Goal: Information Seeking & Learning: Learn about a topic

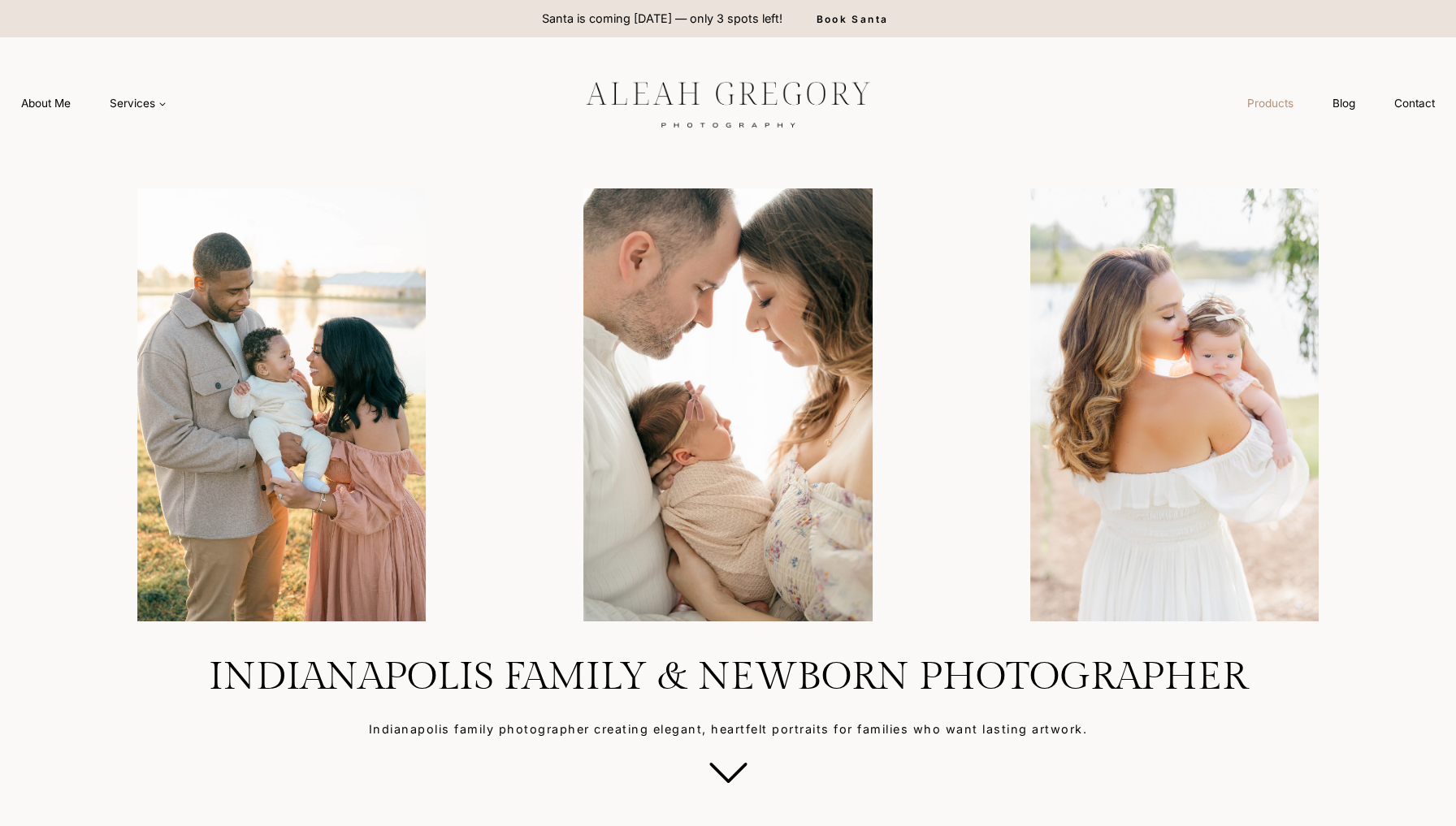
click at [1271, 113] on link "Products" at bounding box center [1271, 103] width 86 height 30
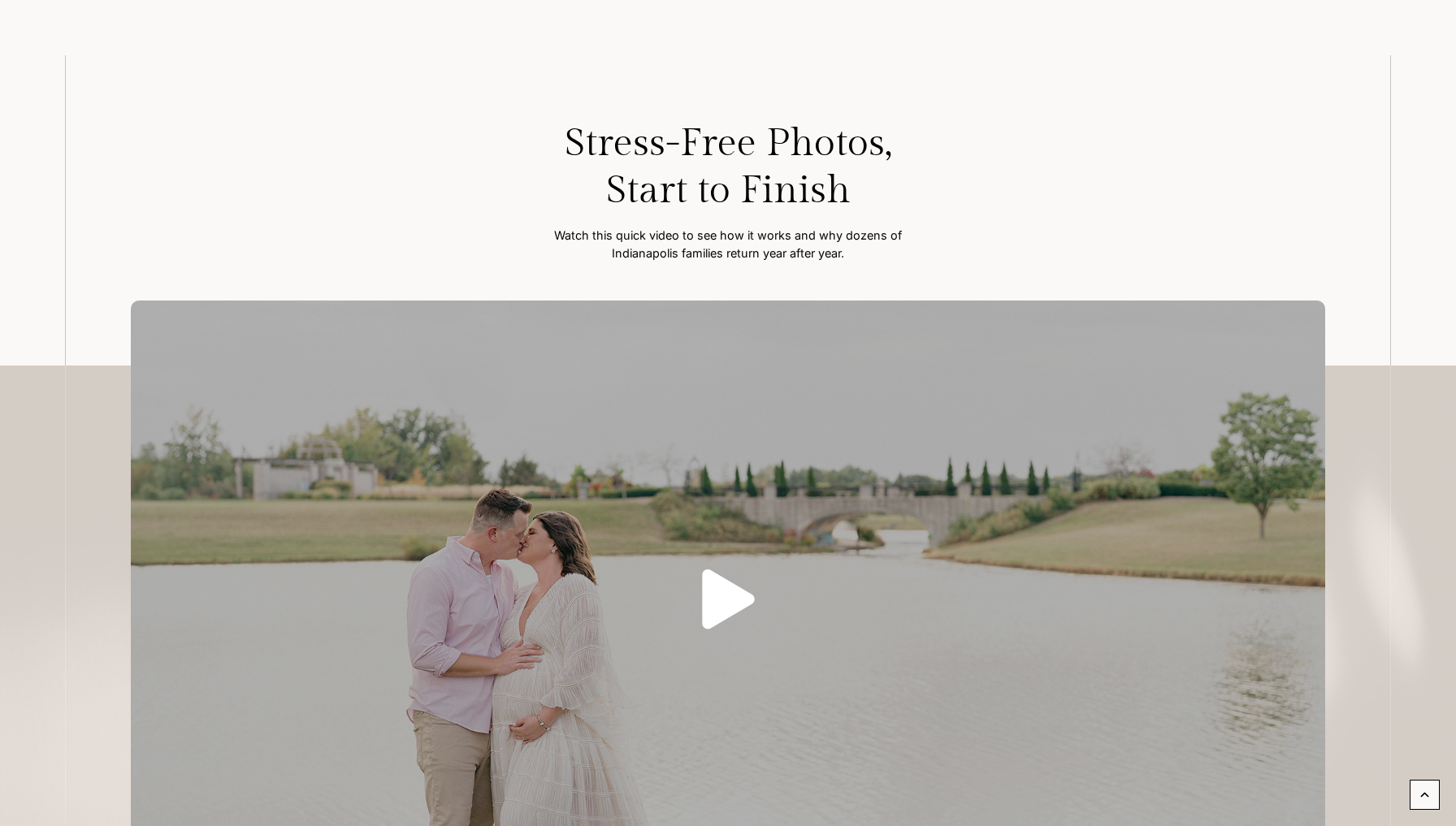
scroll to position [186, 0]
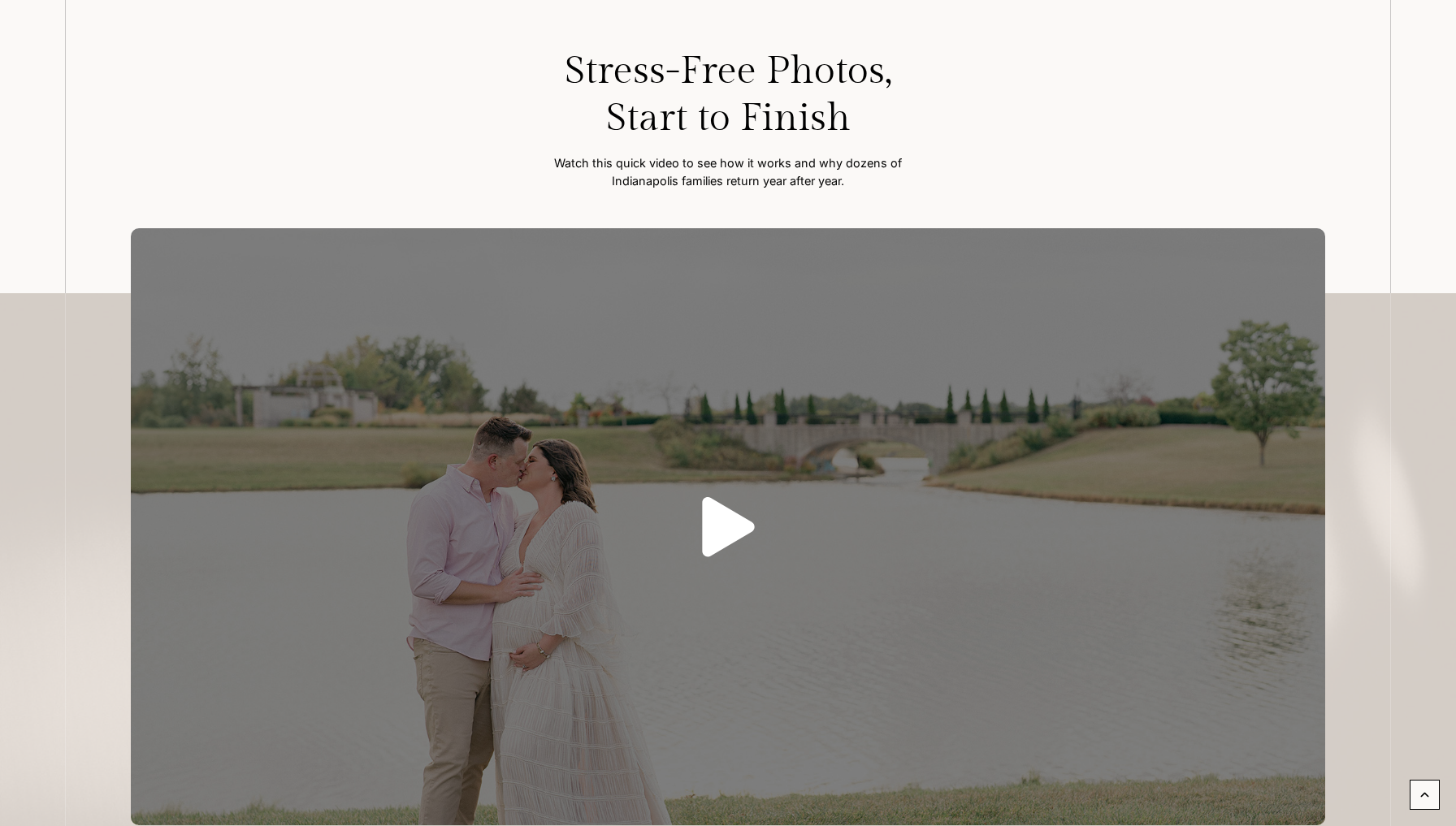
click at [674, 497] on icon "Play" at bounding box center [728, 527] width 119 height 61
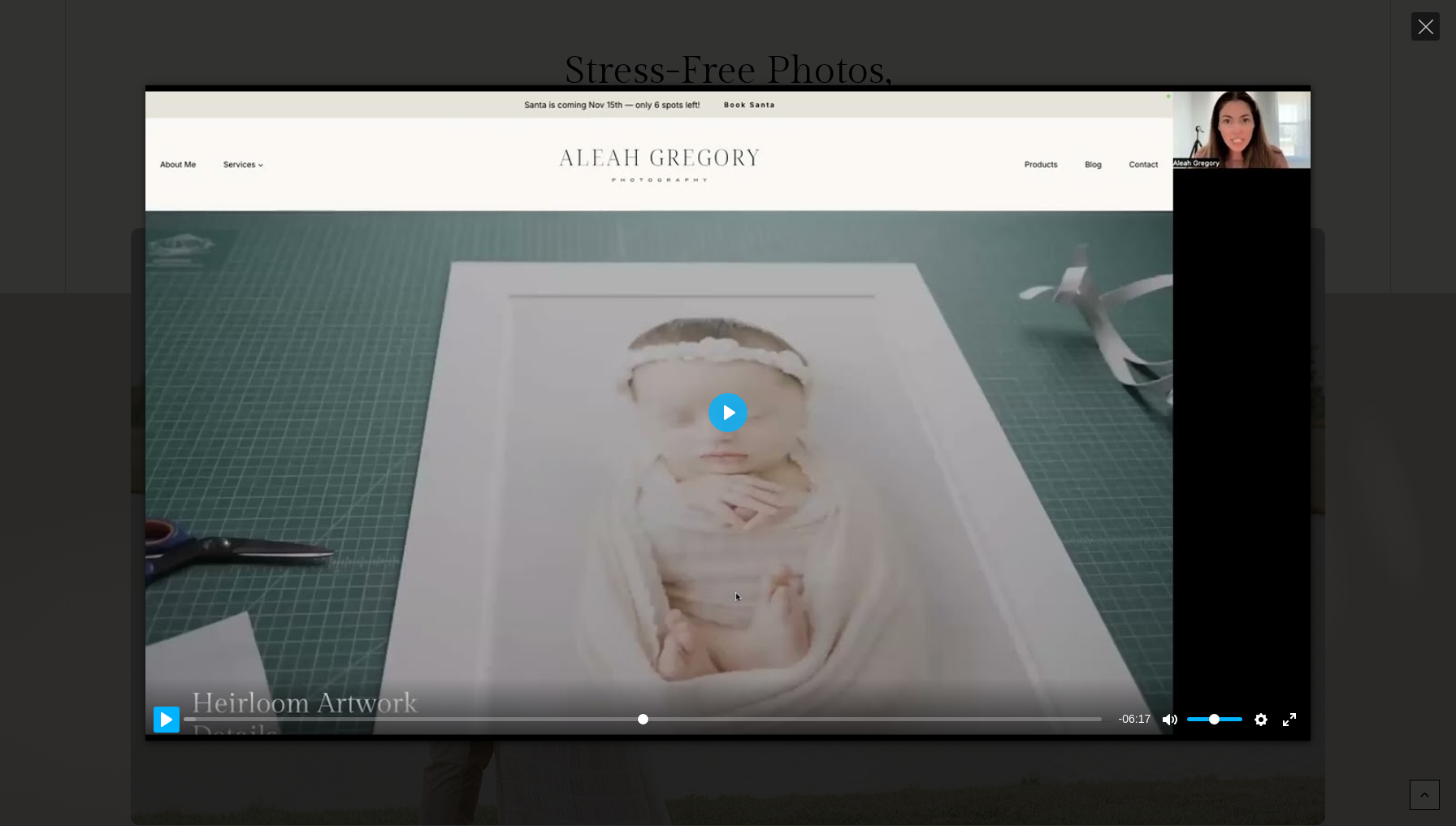
click at [160, 713] on button "Pause Play" at bounding box center [167, 720] width 26 height 26
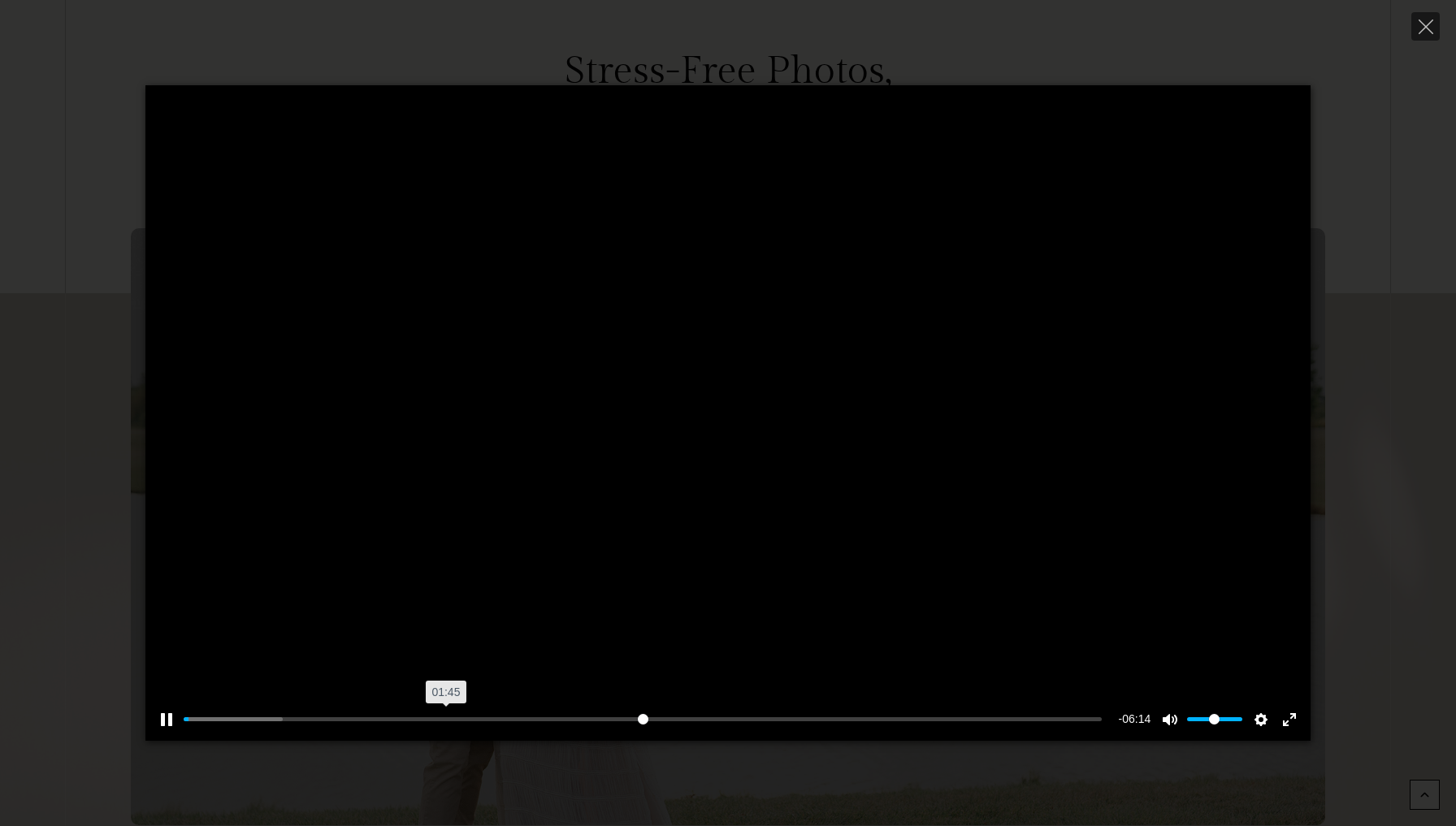
click at [445, 716] on input "Seek" at bounding box center [642, 719] width 918 height 16
click at [335, 716] on input "Seek" at bounding box center [642, 719] width 918 height 16
click at [286, 712] on input "Seek" at bounding box center [642, 719] width 918 height 16
click at [253, 720] on input "Seek" at bounding box center [642, 719] width 918 height 16
click at [317, 727] on input "Seek" at bounding box center [642, 719] width 918 height 16
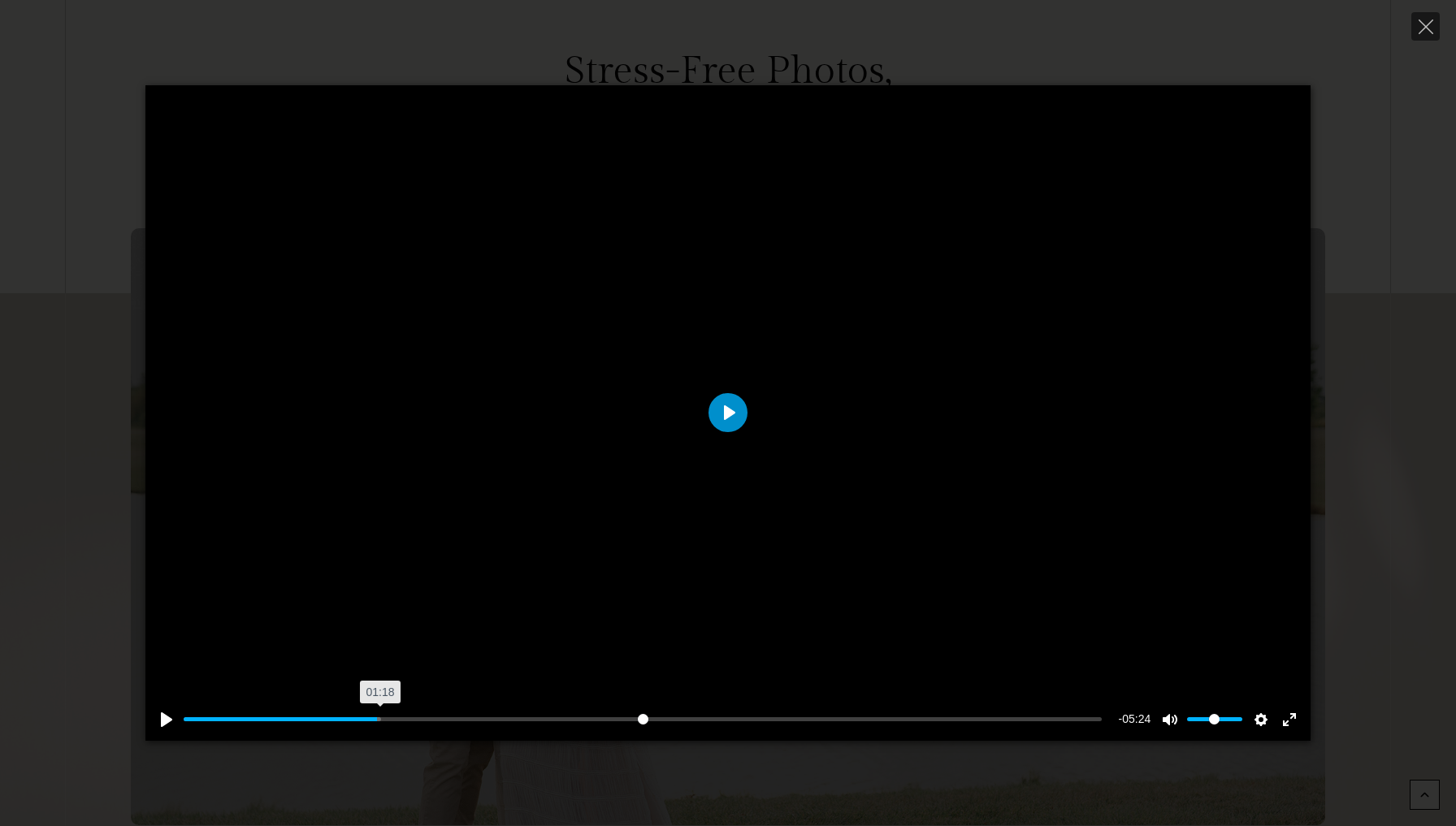
click at [380, 715] on input "Seek" at bounding box center [642, 719] width 918 height 16
click at [482, 724] on input "Seek" at bounding box center [642, 719] width 918 height 16
click at [730, 426] on button "Play" at bounding box center [728, 413] width 39 height 39
click at [542, 717] on input "Seek" at bounding box center [642, 719] width 918 height 16
click at [654, 717] on input "Seek" at bounding box center [642, 719] width 918 height 16
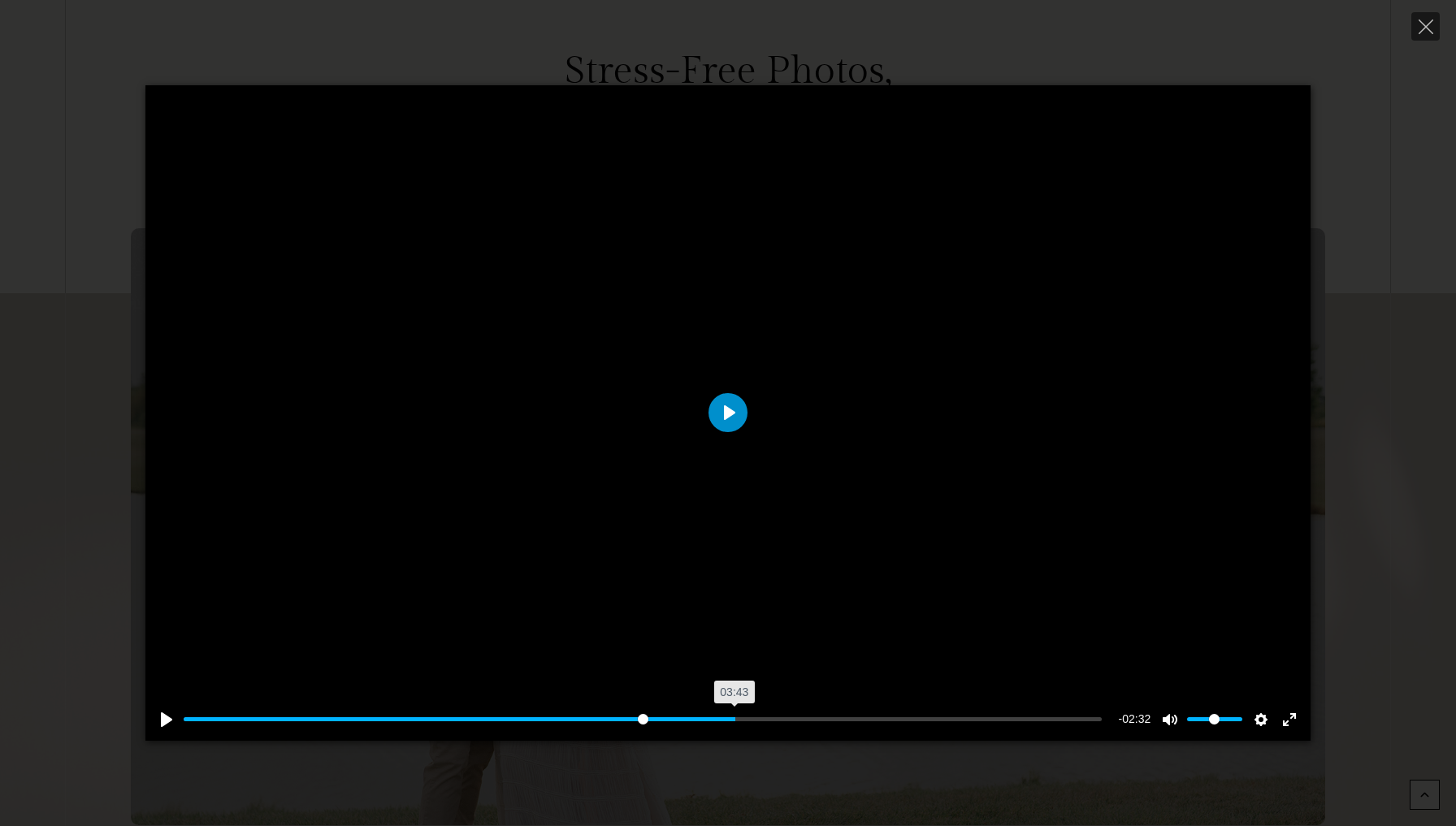
click at [735, 721] on input "Seek" at bounding box center [642, 719] width 918 height 16
click at [839, 711] on div "Pause Play % buffered 04:23 -02:30 Unmute Mute Disable captions Enable captions…" at bounding box center [727, 710] width 1165 height 62
click at [848, 718] on input "Seek" at bounding box center [642, 719] width 918 height 16
click at [901, 717] on input "Seek" at bounding box center [642, 719] width 918 height 16
click at [954, 711] on input "Seek" at bounding box center [642, 719] width 918 height 16
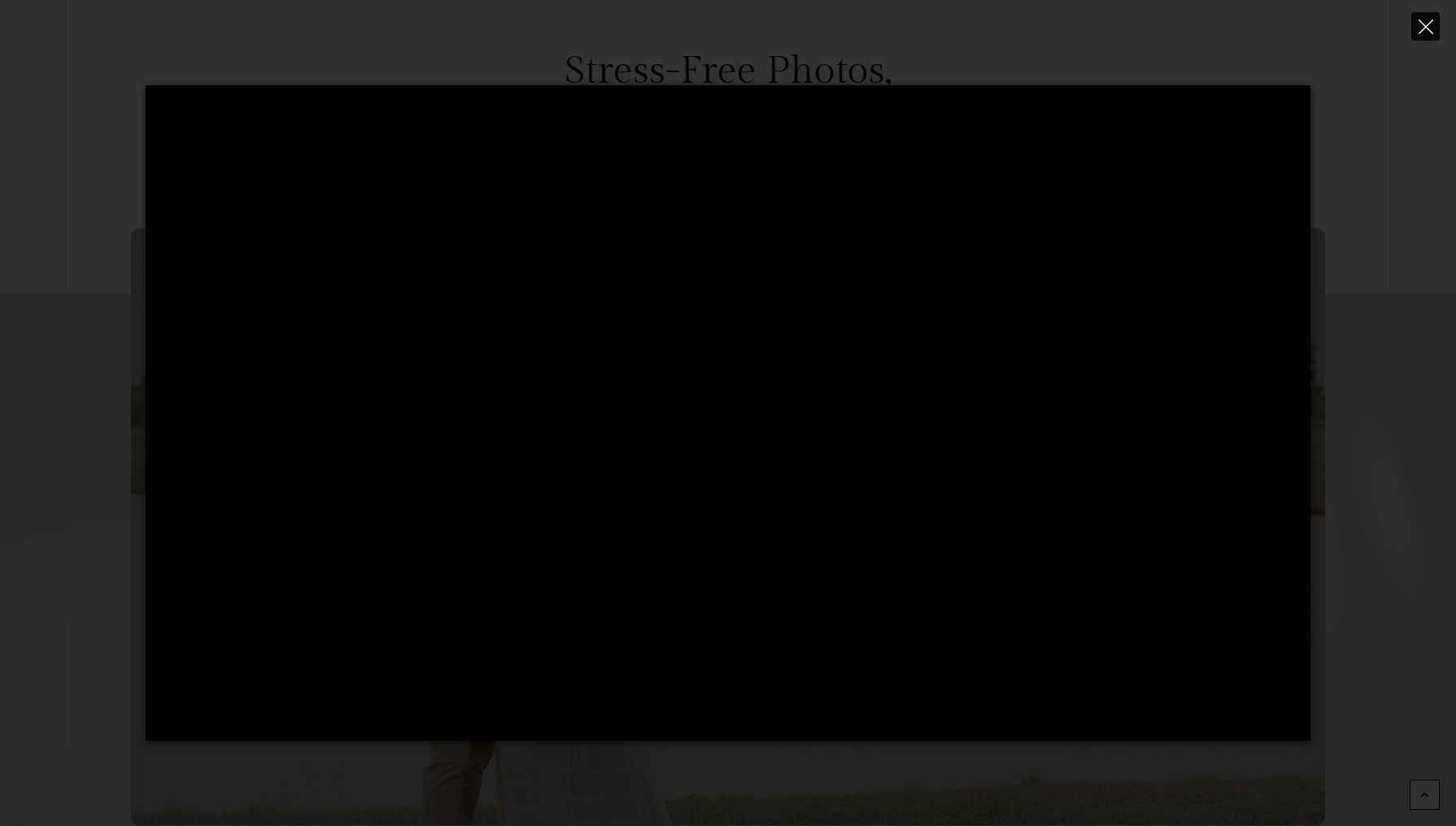
type input "*****"
click at [1420, 20] on icon "Close" at bounding box center [1426, 27] width 15 height 15
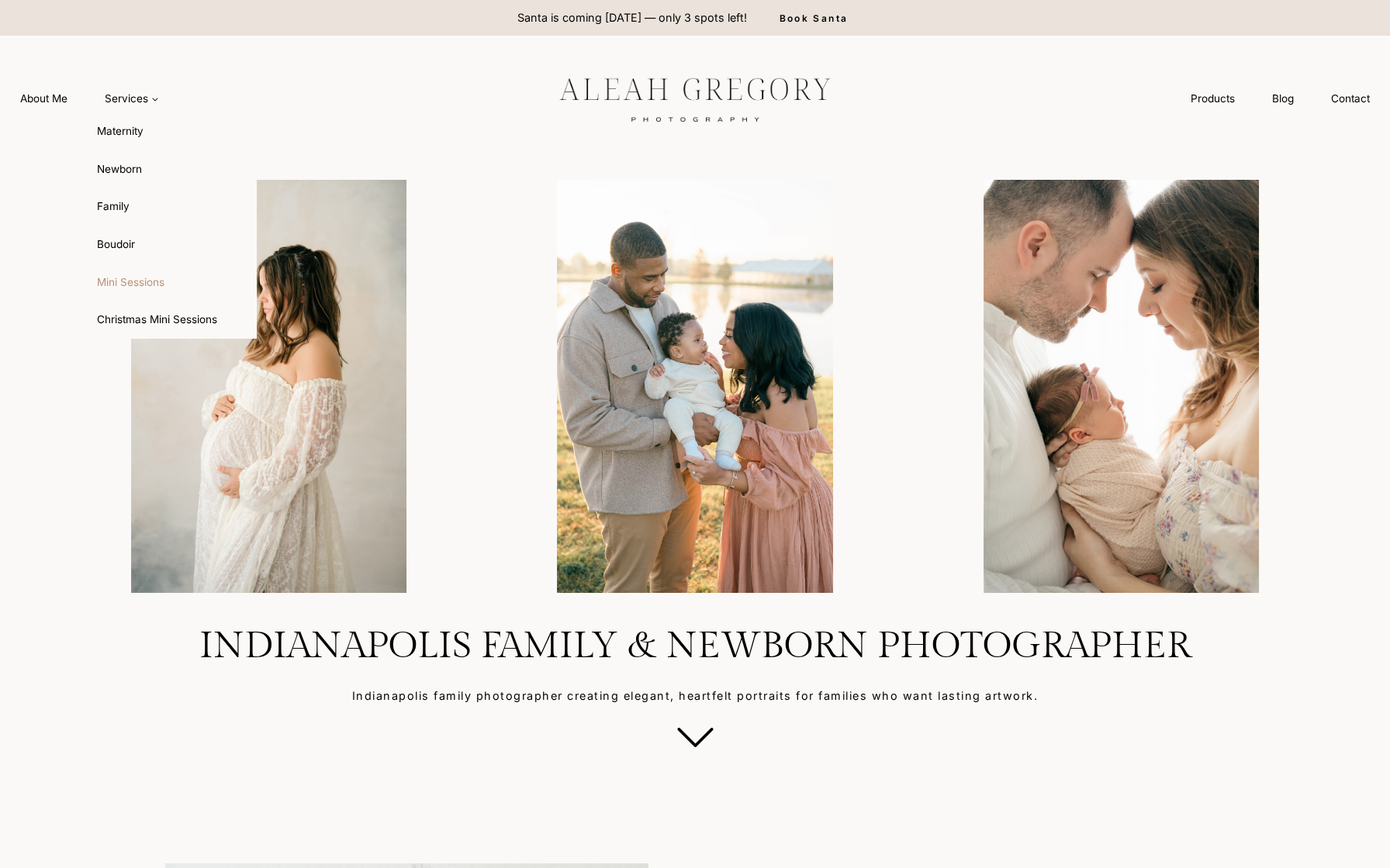
click at [126, 277] on link "Mini Sessions" at bounding box center [172, 283] width 171 height 37
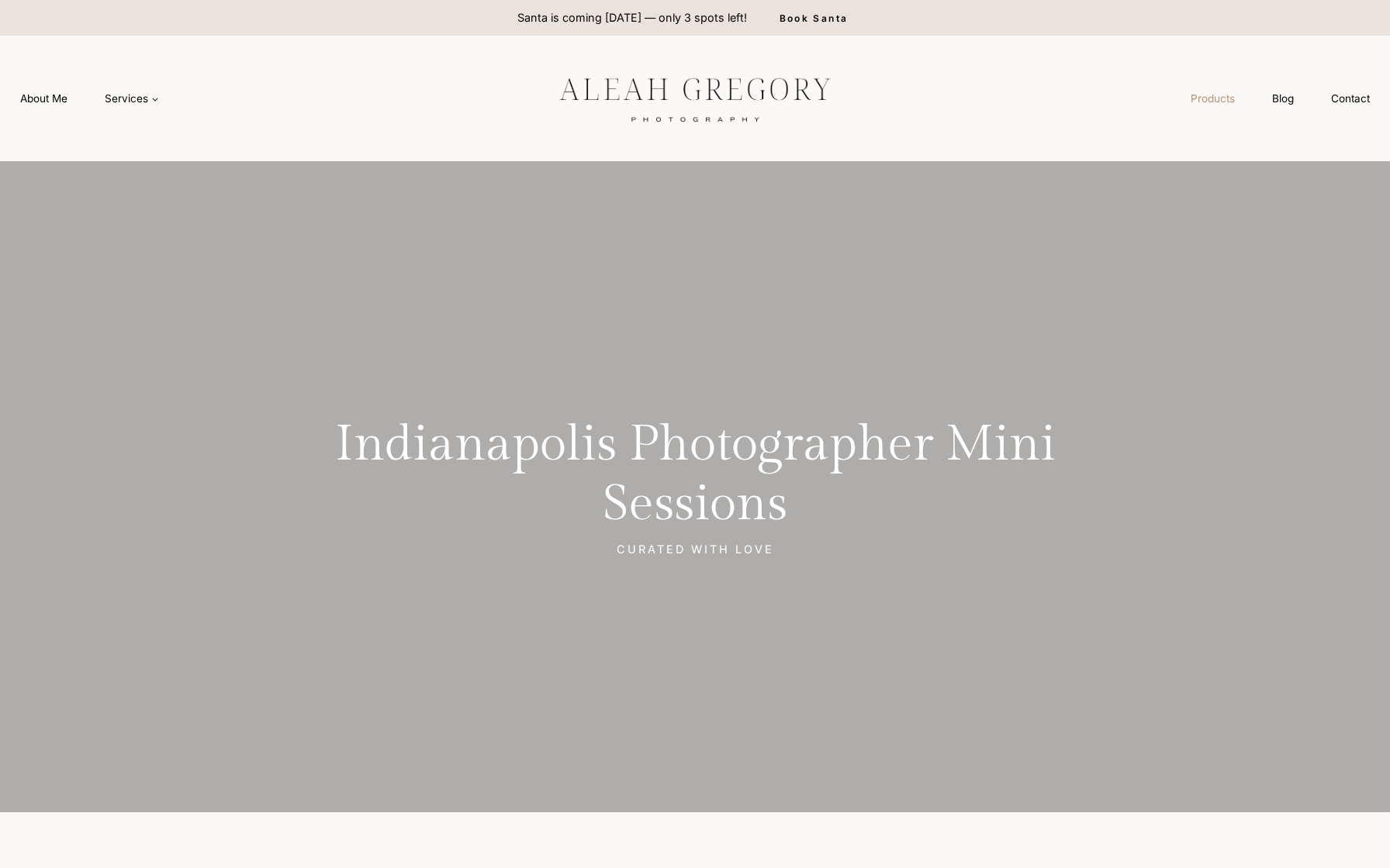
click at [1201, 97] on link "Products" at bounding box center [1213, 99] width 82 height 28
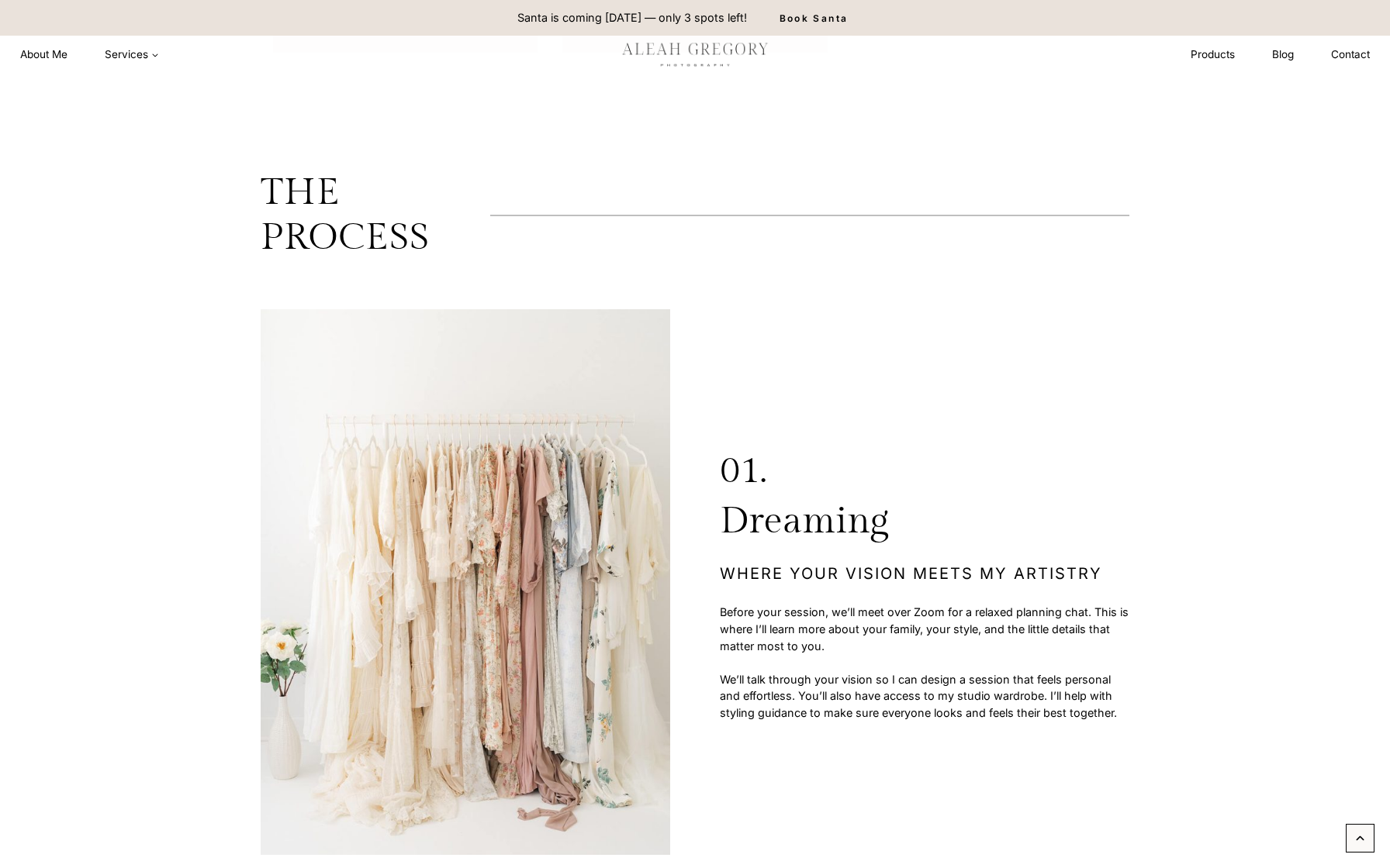
scroll to position [4355, 0]
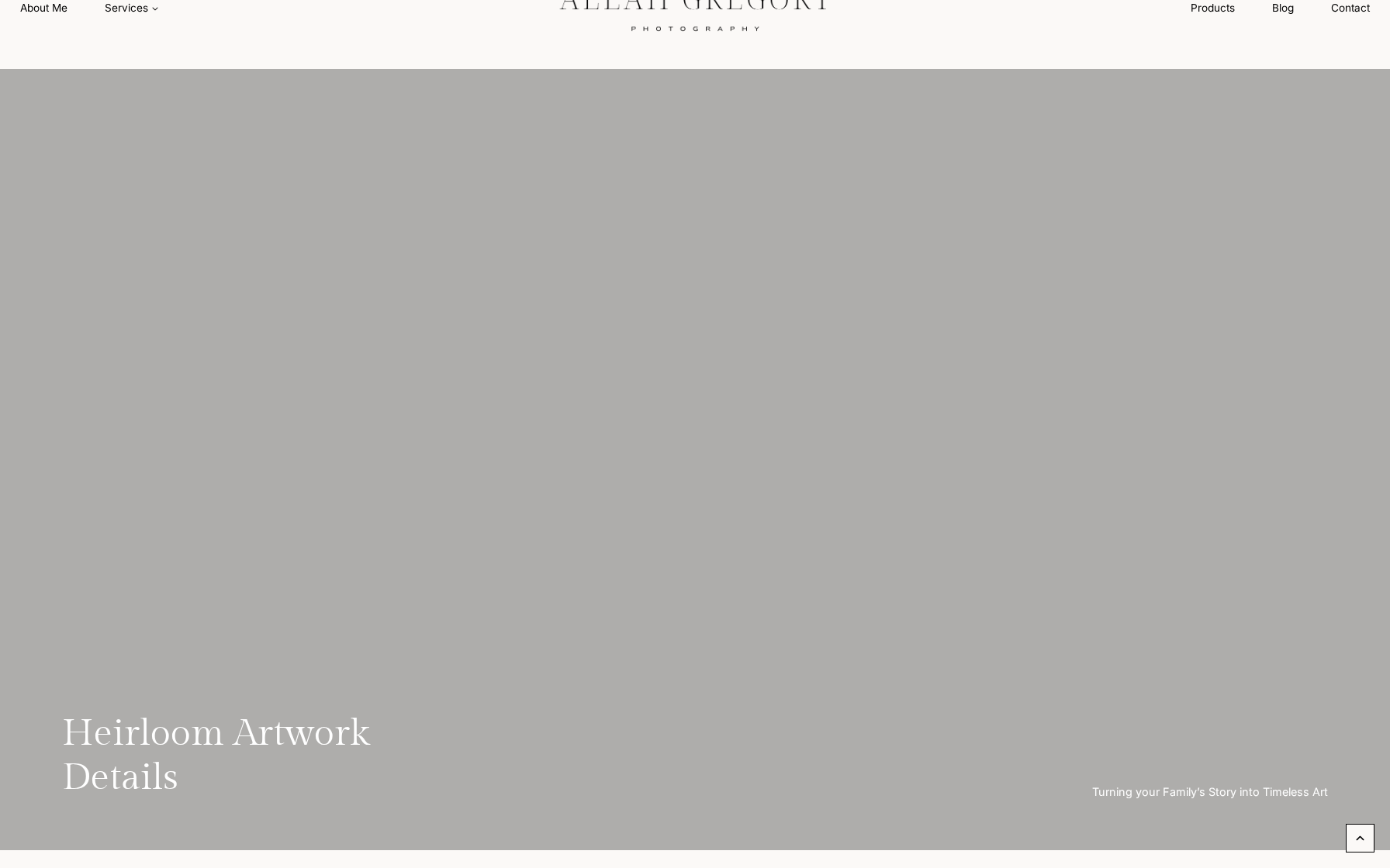
scroll to position [92, 0]
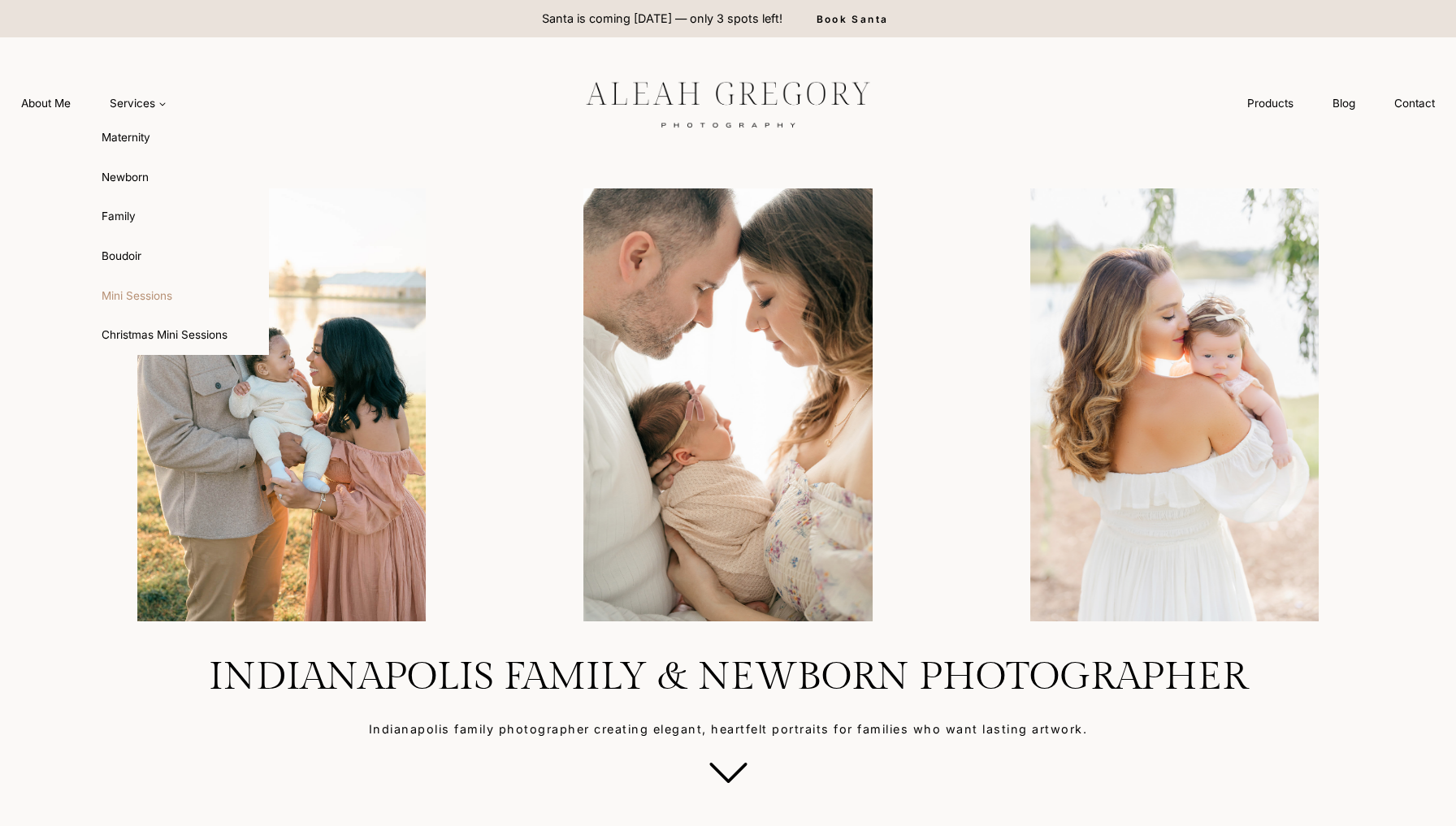
click at [142, 284] on link "Mini Sessions" at bounding box center [180, 296] width 179 height 39
